Goal: Information Seeking & Learning: Learn about a topic

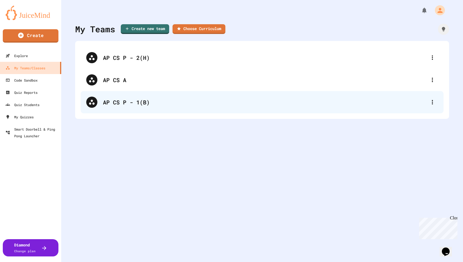
click at [113, 100] on div "AP CS P - 1(B)" at bounding box center [265, 102] width 324 height 8
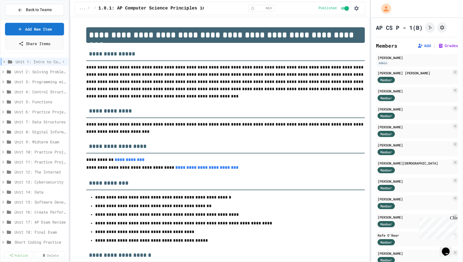
click at [4, 61] on icon at bounding box center [4, 61] width 2 height 3
click at [8, 69] on icon at bounding box center [7, 71] width 5 height 5
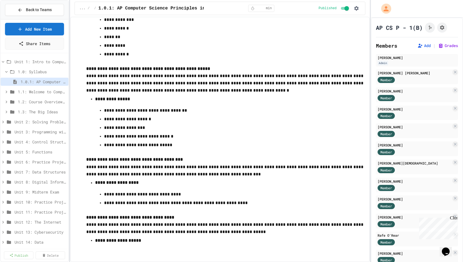
scroll to position [3, 0]
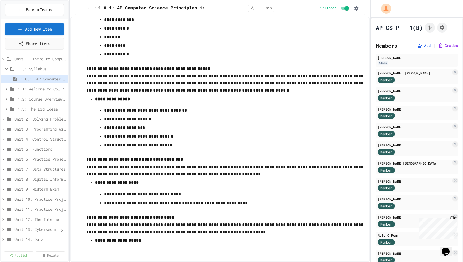
click at [6, 88] on icon at bounding box center [7, 89] width 2 height 3
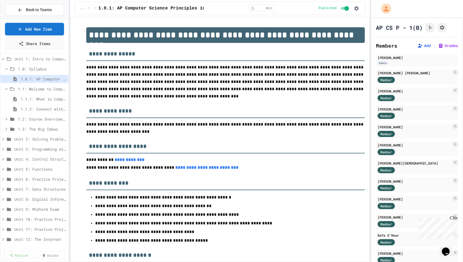
scroll to position [3, 0]
click at [29, 90] on span "1.1: Welcome to Computer Science" at bounding box center [39, 89] width 43 height 6
click at [20, 90] on span "1.1: Welcome to Computer Science" at bounding box center [39, 89] width 43 height 6
click at [24, 99] on span "1.1.1: What is Computer Science?" at bounding box center [41, 99] width 40 height 6
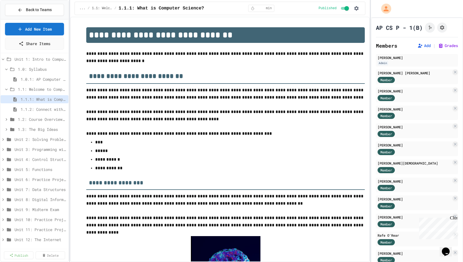
scroll to position [899, 0]
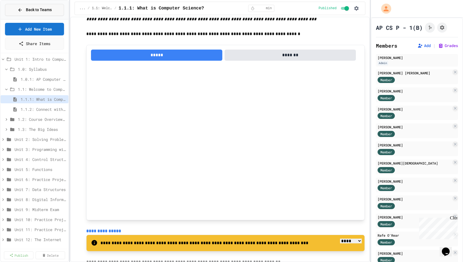
click at [36, 9] on span "Back to Teams" at bounding box center [39, 10] width 26 height 6
